Goal: Transaction & Acquisition: Purchase product/service

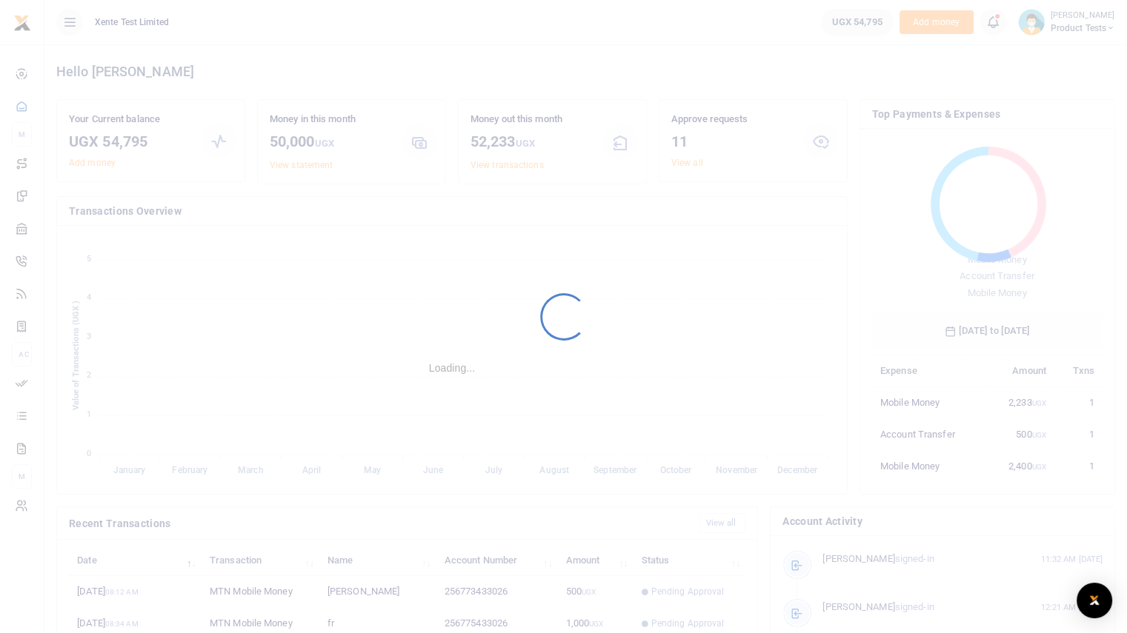
scroll to position [197, 219]
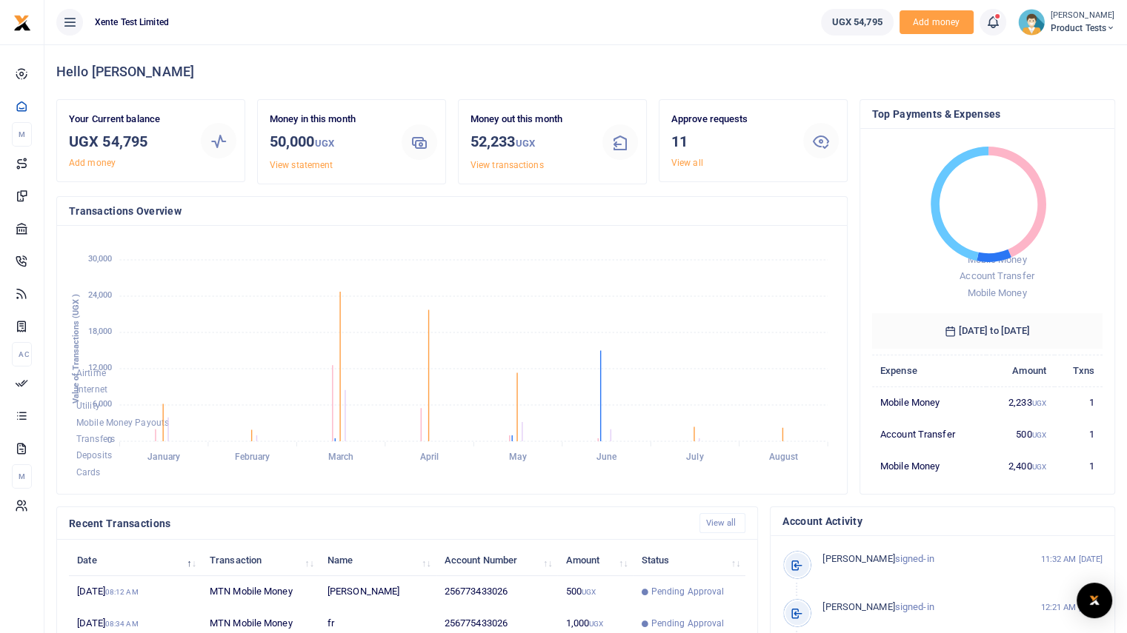
click at [670, 70] on h4 "Hello [PERSON_NAME]" at bounding box center [585, 72] width 1058 height 16
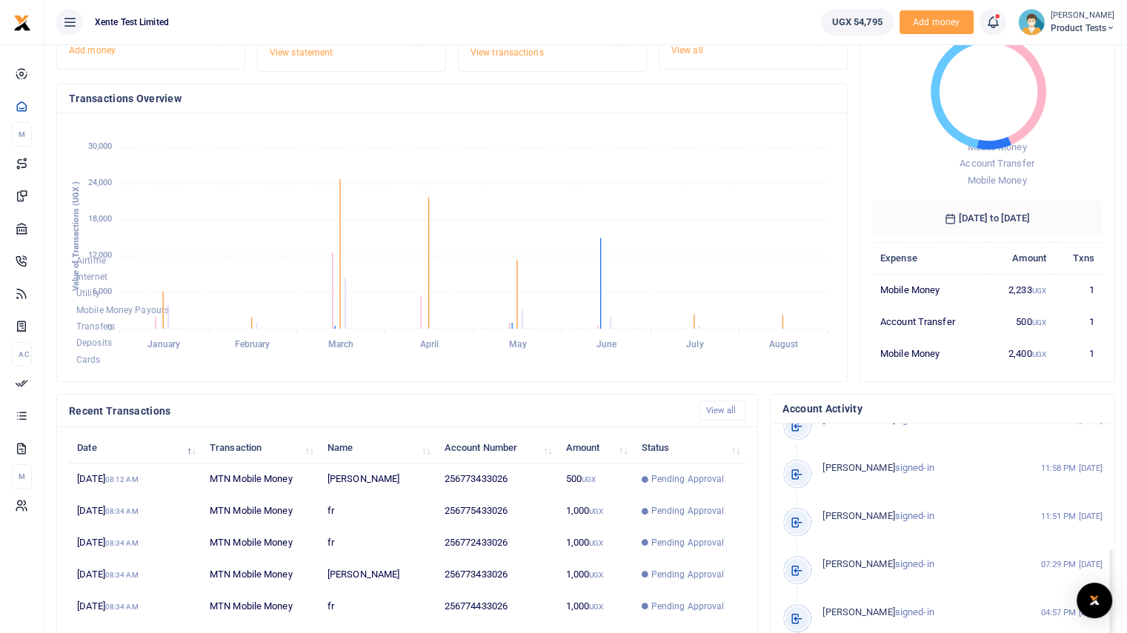
scroll to position [0, 0]
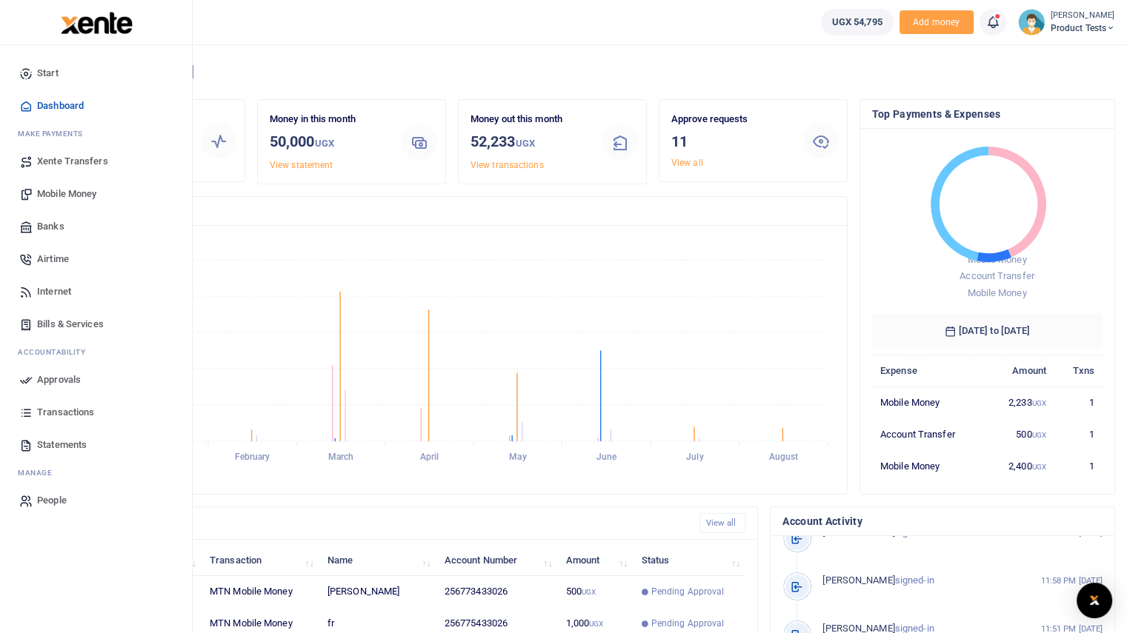
click at [59, 189] on span "Mobile Money" at bounding box center [66, 194] width 59 height 15
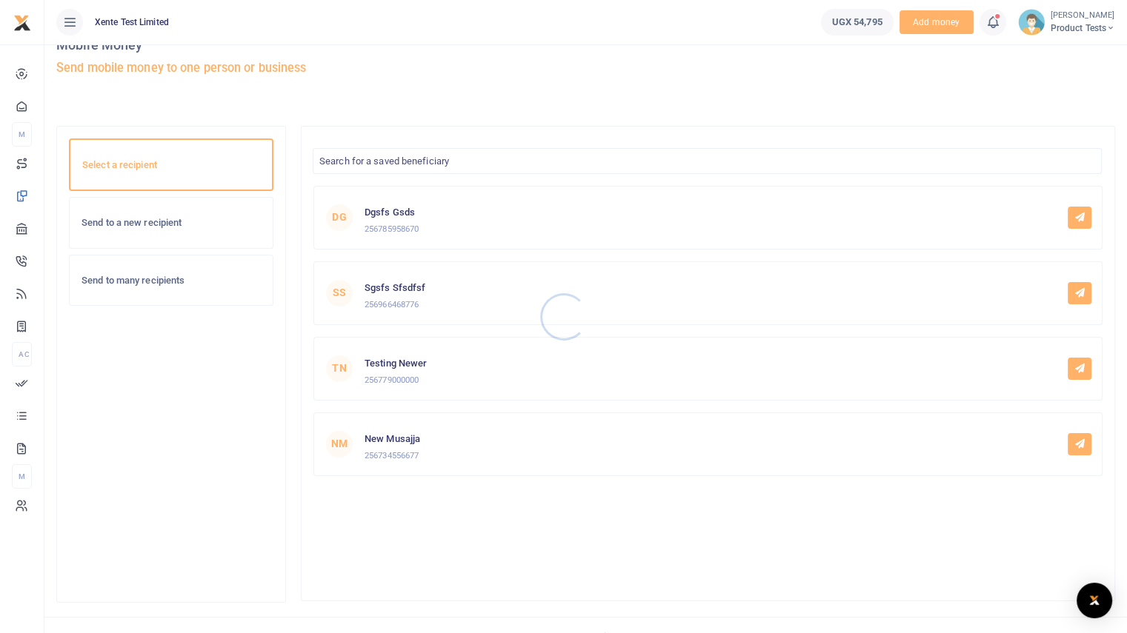
scroll to position [60, 0]
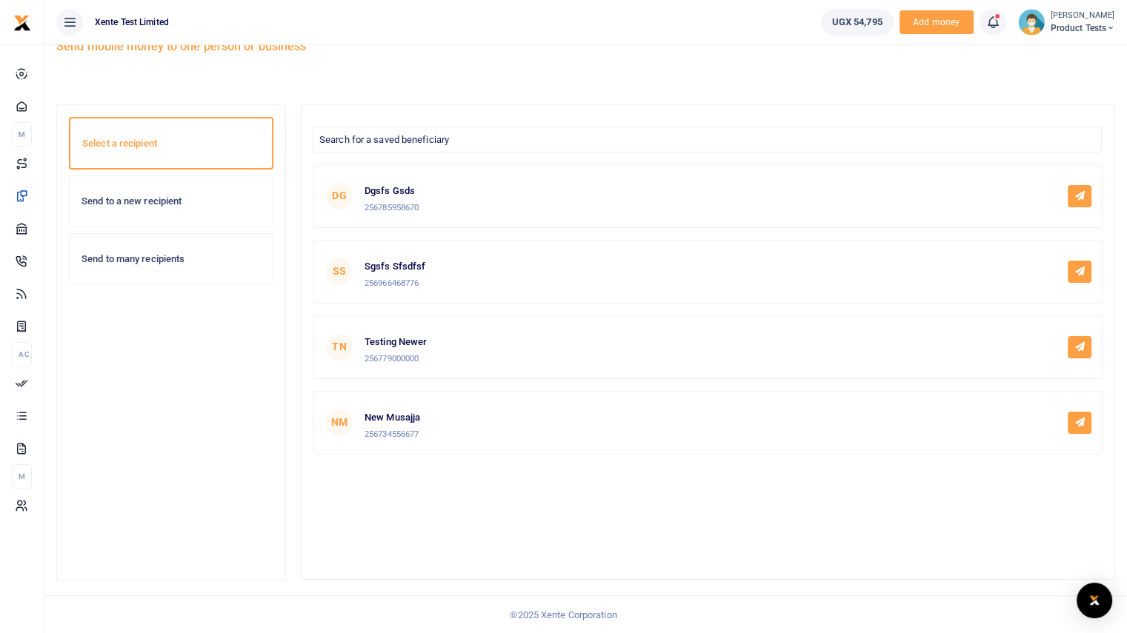
click at [172, 185] on div "Send to a new recipient" at bounding box center [171, 201] width 203 height 50
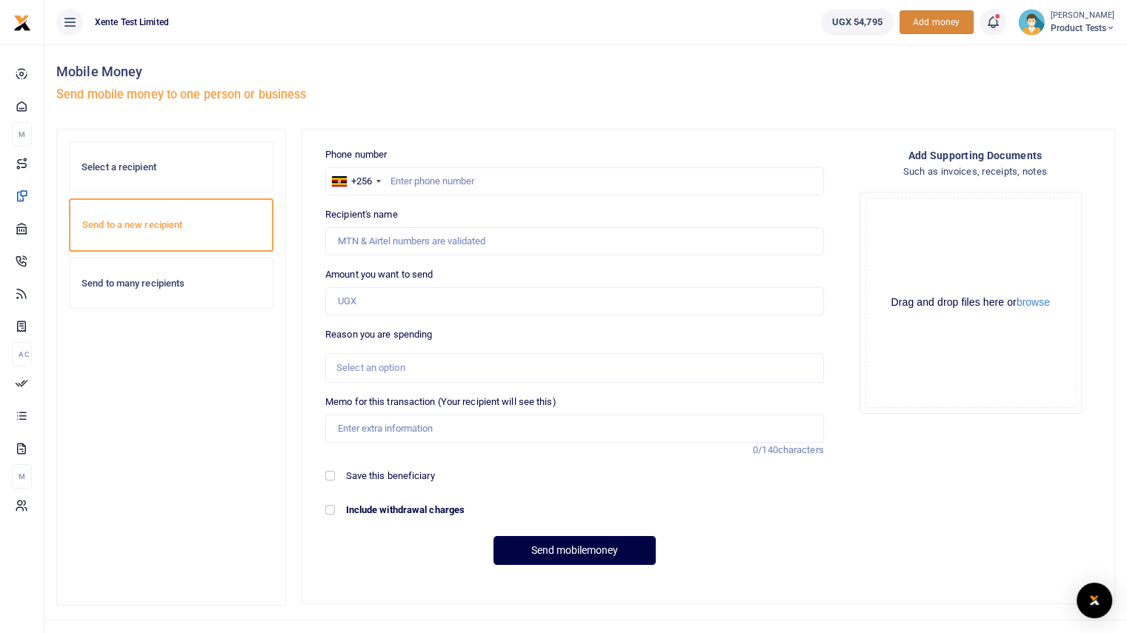
click at [944, 21] on span "Add money" at bounding box center [936, 22] width 74 height 24
